Goal: Task Accomplishment & Management: Manage account settings

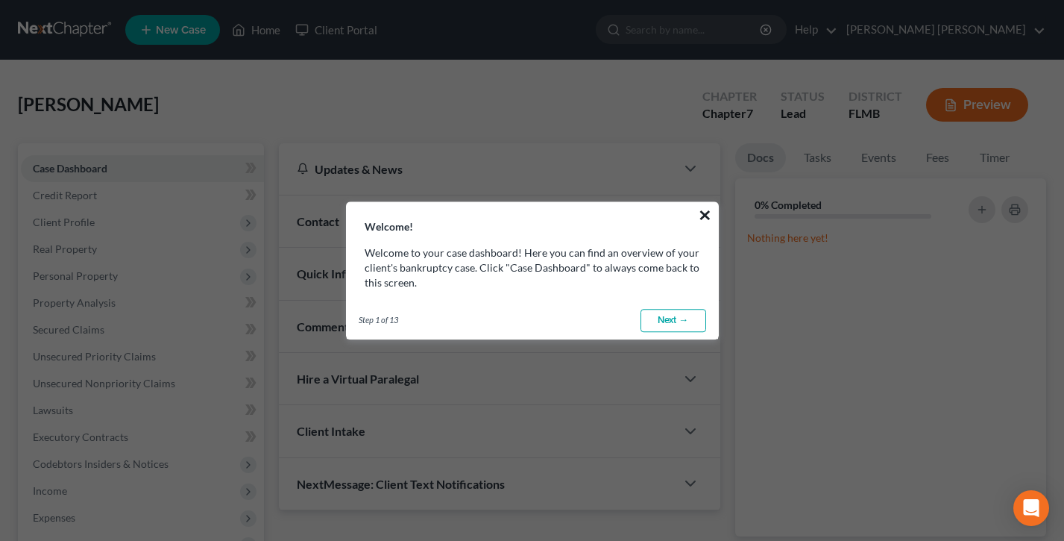
click at [706, 213] on button "×" at bounding box center [705, 215] width 14 height 24
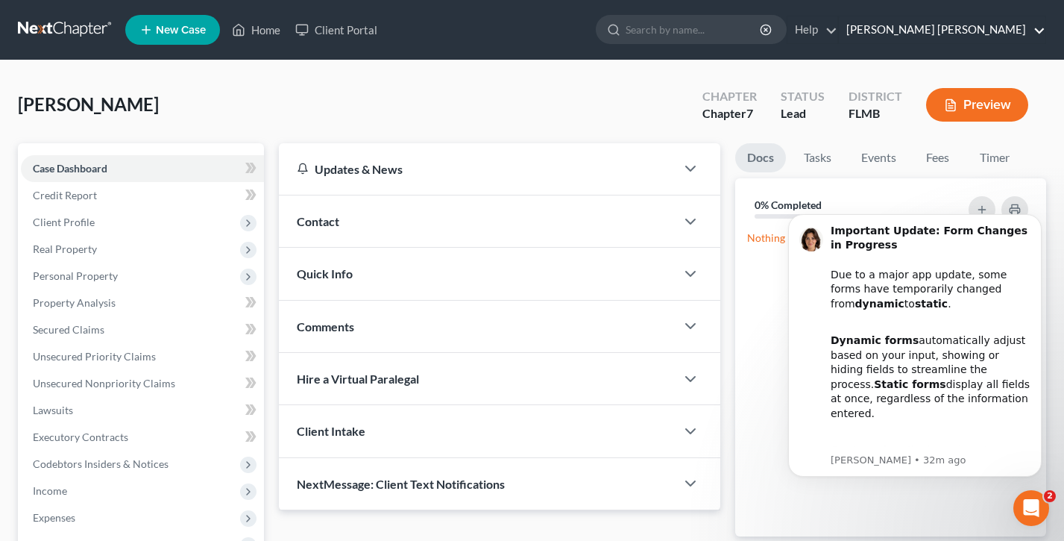
click at [986, 29] on link "Joyce A. G. Evans" at bounding box center [942, 29] width 207 height 27
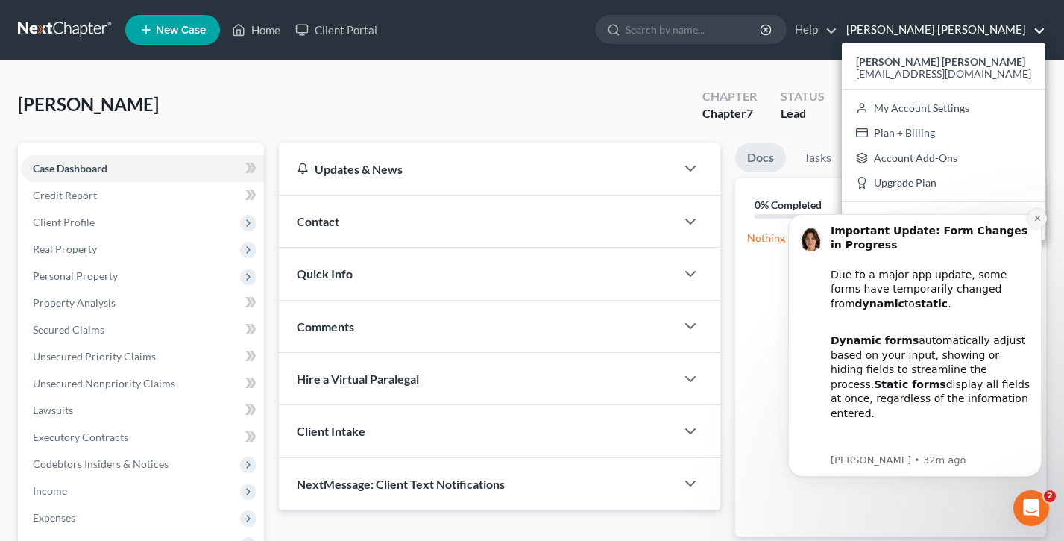
click at [1040, 220] on icon "Dismiss notification" at bounding box center [1038, 218] width 8 height 8
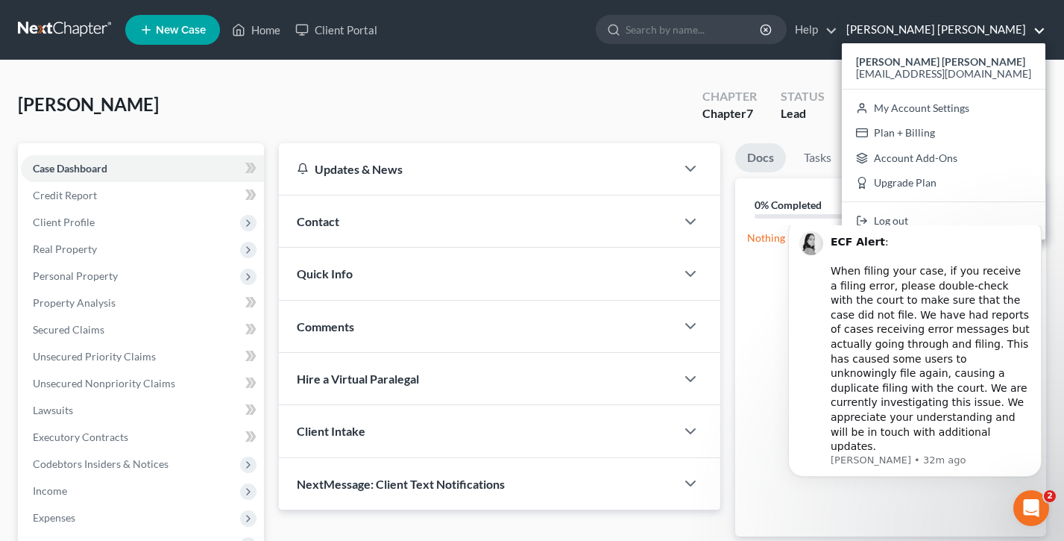
click at [935, 227] on html "ECF Alert : ​ When filing your case, if you receive a filing error, please doub…" at bounding box center [915, 379] width 298 height 308
click at [937, 220] on link "Log out" at bounding box center [944, 220] width 204 height 25
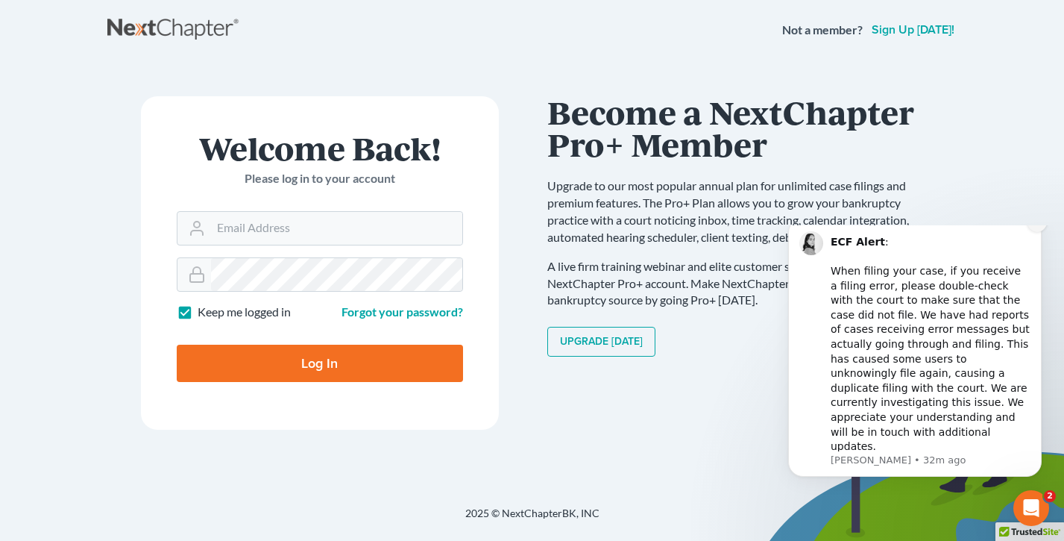
click at [1039, 224] on icon "Dismiss notification" at bounding box center [1036, 221] width 5 height 5
